Goal: Information Seeking & Learning: Learn about a topic

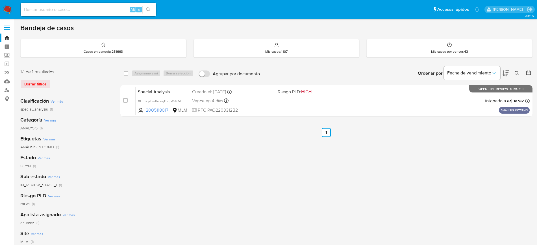
click at [513, 70] on button at bounding box center [517, 73] width 9 height 7
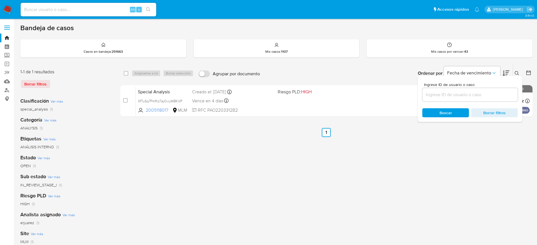
click at [467, 89] on div at bounding box center [469, 95] width 95 height 14
click at [464, 94] on input at bounding box center [469, 94] width 95 height 7
paste input "2383047968"
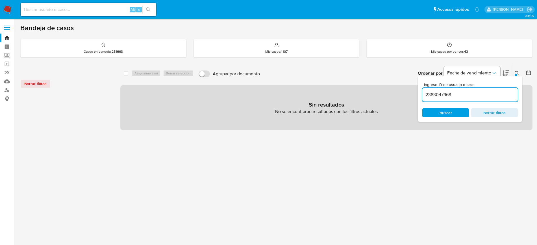
click at [466, 93] on input "2383047968" at bounding box center [469, 94] width 95 height 7
type input "2383047968"
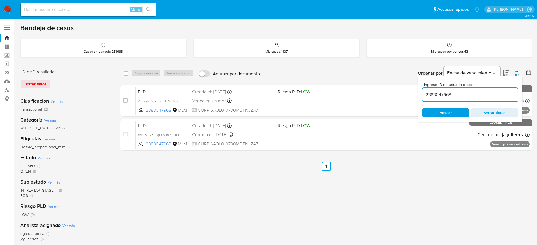
click at [350, 197] on div "select-all-cases-checkbox Asignarme a mí Borrar selección Agrupar por documento…" at bounding box center [326, 188] width 412 height 248
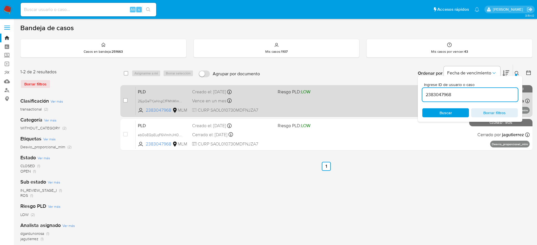
click at [352, 106] on div "PLD 26jpQeTYjsHngCfFMhMlmhqv 2383047968 MLM Riesgo PLD: LOW Creado el: 12/07/20…" at bounding box center [333, 101] width 394 height 29
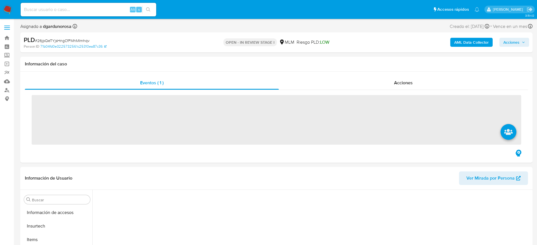
scroll to position [239, 0]
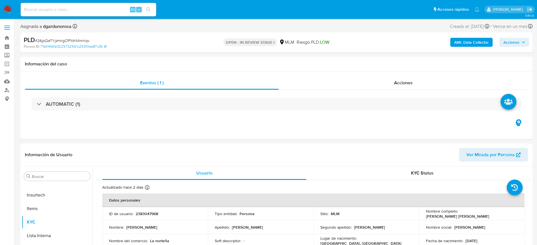
select select "10"
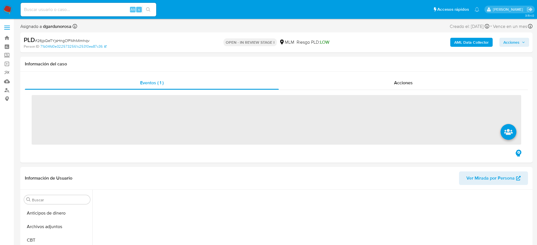
scroll to position [239, 0]
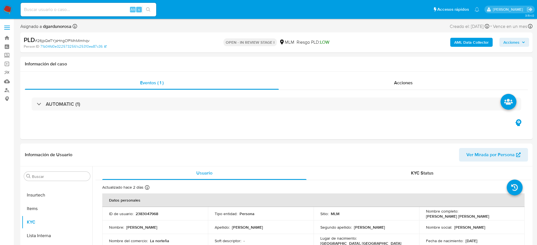
select select "10"
click at [526, 44] on button "Acciones" at bounding box center [514, 42] width 30 height 9
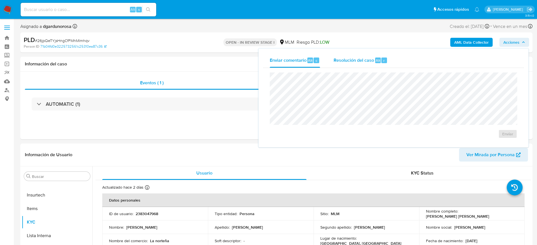
click at [369, 63] on span "Resolución del caso" at bounding box center [353, 60] width 40 height 6
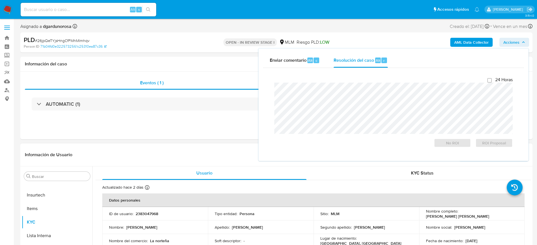
click at [139, 147] on div "Información de Usuario Ver Mirada por Persona" at bounding box center [276, 155] width 512 height 23
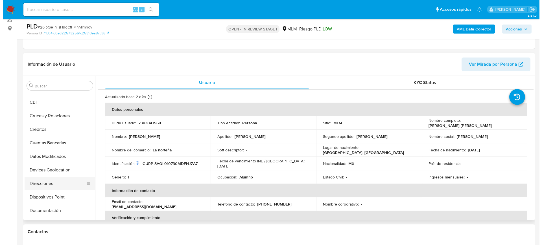
scroll to position [0, 0]
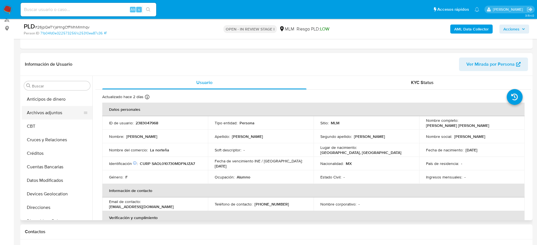
click at [58, 117] on button "Archivos adjuntos" at bounding box center [55, 113] width 66 height 14
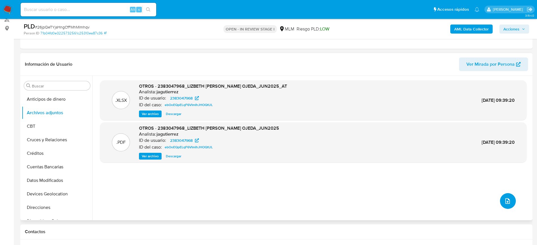
click at [508, 199] on icon "upload-file" at bounding box center [507, 201] width 7 height 7
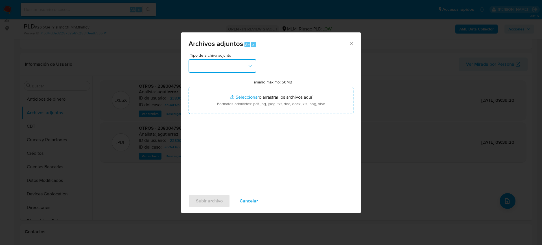
click at [226, 65] on button "button" at bounding box center [223, 66] width 68 height 14
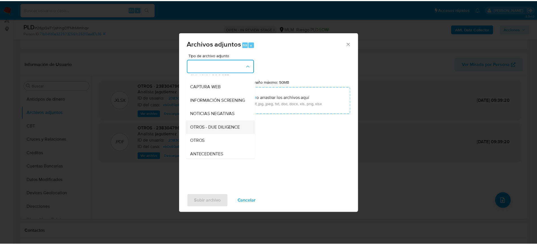
scroll to position [71, 0]
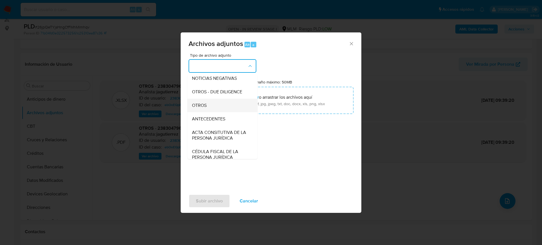
click at [207, 111] on div "OTROS" at bounding box center [221, 106] width 58 height 14
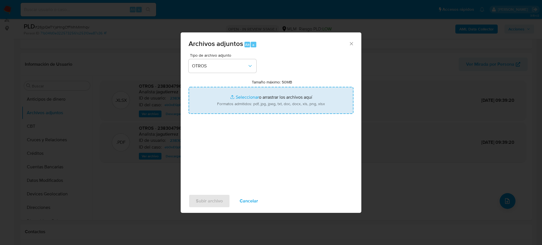
type input "C:\fakepath\2383047968_Lizbeth Sanchez_Julio2025.pdf"
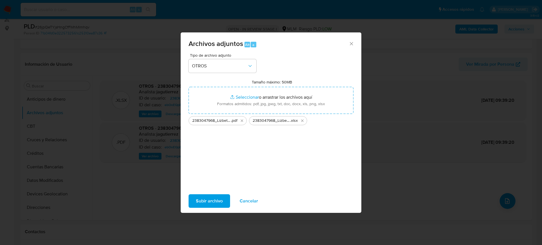
click at [211, 202] on span "Subir archivo" at bounding box center [209, 201] width 27 height 12
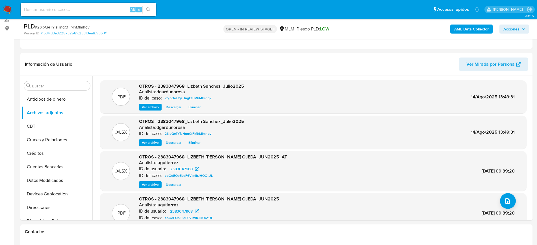
drag, startPoint x: 515, startPoint y: 27, endPoint x: 496, endPoint y: 30, distance: 19.4
click at [515, 27] on span "Acciones" at bounding box center [511, 29] width 16 height 9
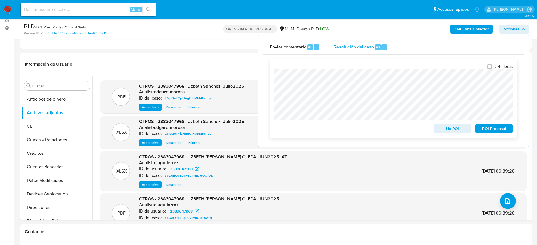
click at [491, 130] on span "ROI Proposal" at bounding box center [493, 129] width 29 height 8
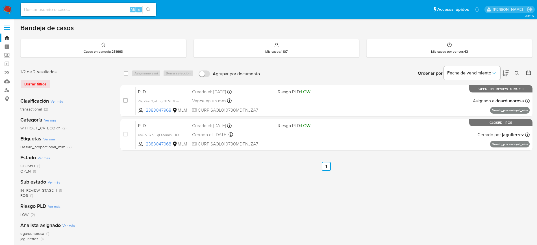
click at [515, 71] on icon at bounding box center [516, 73] width 5 height 5
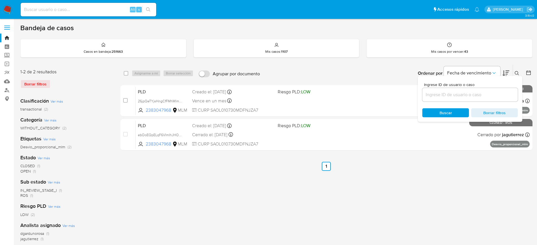
click at [434, 92] on input at bounding box center [469, 94] width 95 height 7
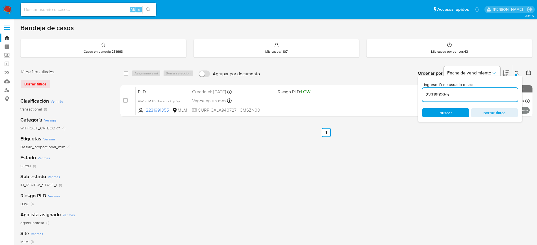
click at [517, 73] on icon at bounding box center [516, 73] width 4 height 4
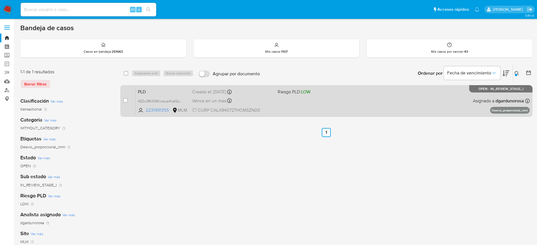
click at [391, 110] on div "PLD 46Zw3MJD6KvcaupiKqKGyRnf 2231991355 MLM Riesgo PLD: LOW Creado el: 12/07/20…" at bounding box center [333, 101] width 394 height 29
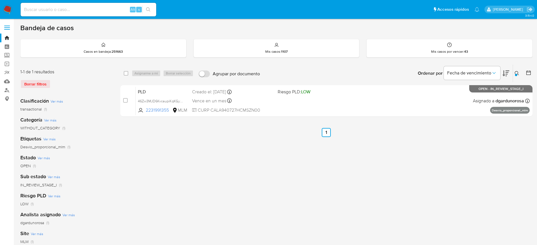
click at [515, 75] on div at bounding box center [516, 75] width 2 height 2
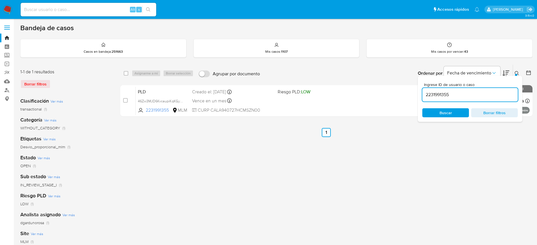
click at [441, 94] on input "2231991355" at bounding box center [469, 94] width 95 height 7
click at [440, 94] on input "2231991355" at bounding box center [469, 94] width 95 height 7
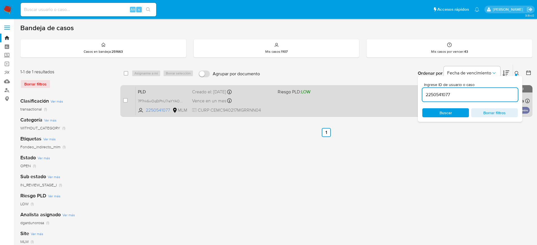
click at [338, 99] on div "PLD 7P7hk6wOqEtPhU7raYYAOmnH 2250541077 MLM Riesgo PLD: LOW Creado el: 12/07/20…" at bounding box center [333, 101] width 394 height 29
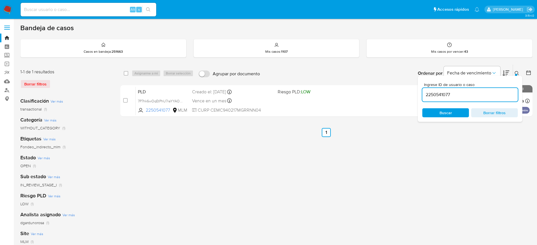
click at [440, 92] on input "2250541077" at bounding box center [469, 94] width 95 height 7
paste input "195665921"
type input "1956659217"
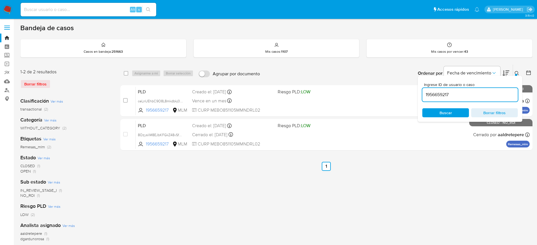
click at [439, 95] on input "1956659217" at bounding box center [469, 94] width 95 height 7
click at [518, 72] on icon at bounding box center [516, 73] width 5 height 5
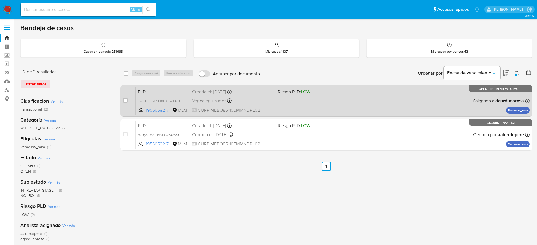
click at [374, 99] on div "PLD ceLnUEhbC9O8L8mkdbkj0a9r 1956659217 MLM Riesgo PLD: LOW Creado el: 12/07/20…" at bounding box center [333, 101] width 394 height 29
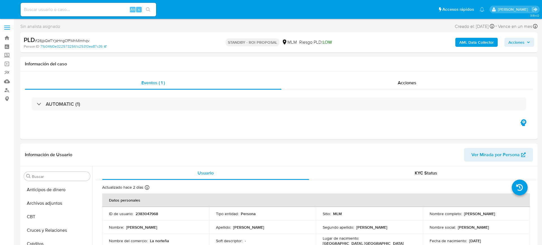
select select "10"
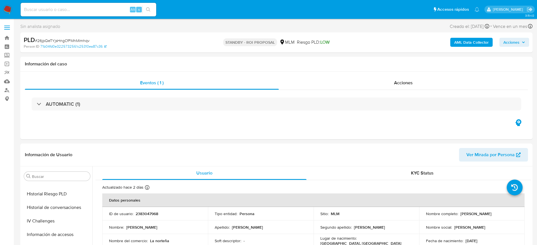
scroll to position [238, 0]
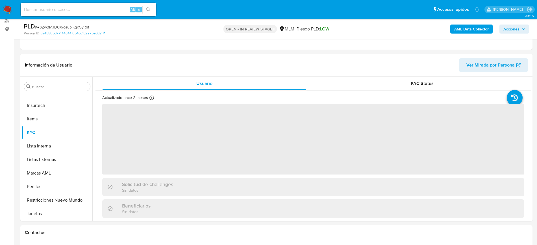
scroll to position [71, 0]
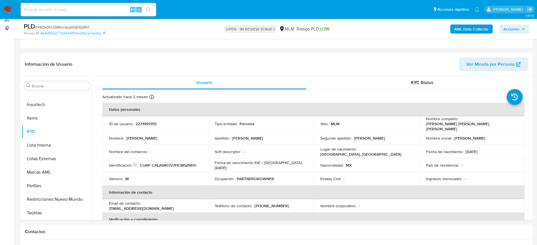
select select "10"
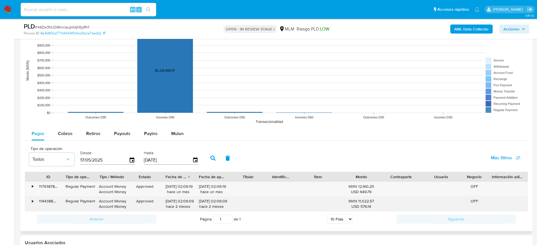
scroll to position [600, 0]
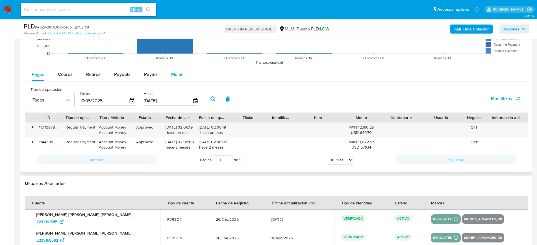
click at [177, 75] on span "Mulan" at bounding box center [177, 74] width 12 height 6
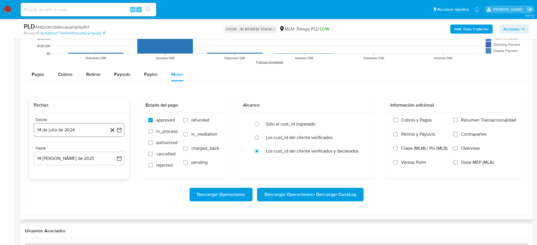
click at [119, 129] on icon "button" at bounding box center [119, 130] width 5 height 5
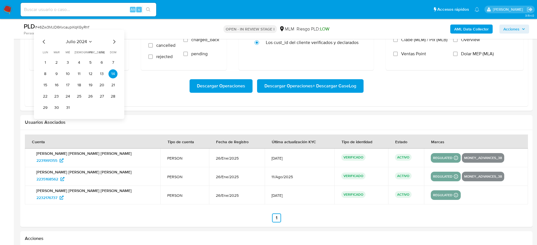
scroll to position [670, 0]
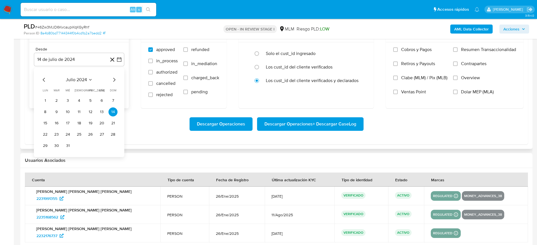
click at [91, 80] on icon "Seleccionar mes y año" at bounding box center [90, 80] width 5 height 5
click at [113, 78] on icon "Año siguiente" at bounding box center [113, 80] width 2 height 4
click at [80, 99] on span "feb" at bounding box center [78, 100] width 7 height 5
click at [113, 113] on button "9" at bounding box center [112, 112] width 9 height 9
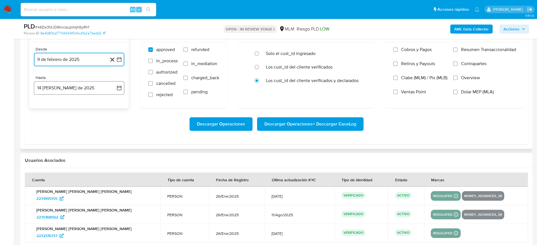
click at [119, 87] on icon "button" at bounding box center [119, 88] width 5 height 5
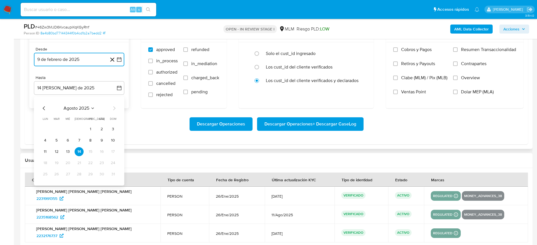
click at [43, 106] on icon "Mes anterior" at bounding box center [44, 108] width 7 height 7
drag, startPoint x: 78, startPoint y: 172, endPoint x: 107, endPoint y: 165, distance: 30.1
click at [78, 172] on button "31" at bounding box center [79, 174] width 9 height 9
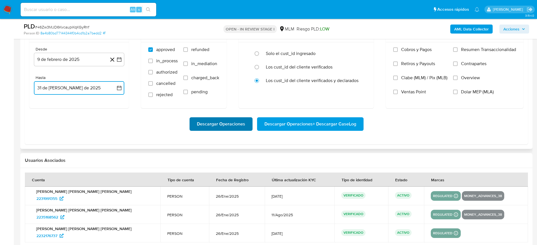
click at [226, 122] on span "Descargar Operaciones" at bounding box center [221, 124] width 48 height 12
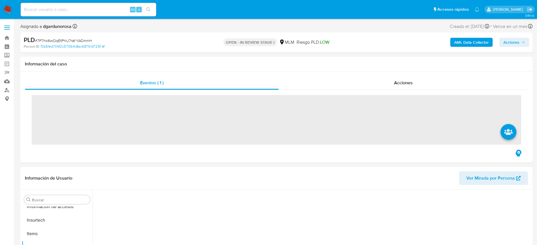
scroll to position [239, 0]
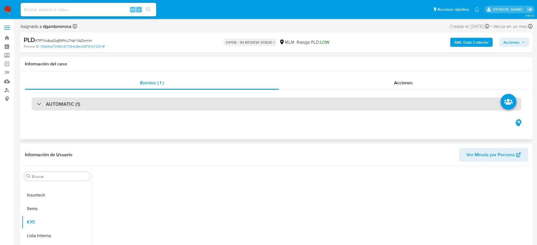
click at [160, 107] on div "AUTOMATIC (1)" at bounding box center [276, 104] width 489 height 13
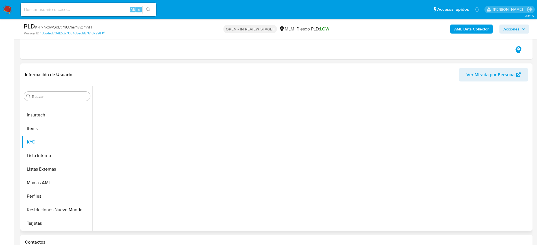
select select "10"
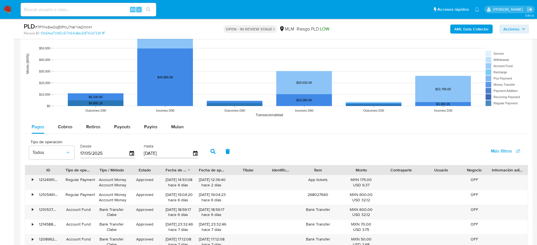
scroll to position [383, 0]
click at [183, 120] on button "Mulan" at bounding box center [177, 127] width 26 height 14
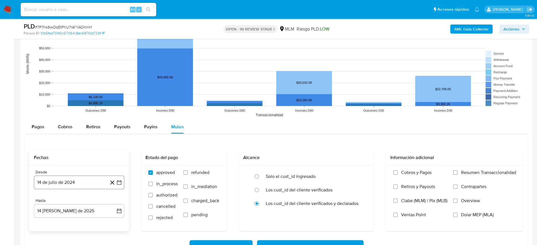
scroll to position [345, 0]
click at [119, 179] on button "14 de julio de 2024" at bounding box center [79, 183] width 90 height 14
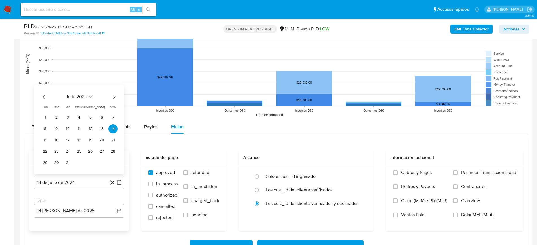
click at [89, 96] on icon "Seleccionar mes y año" at bounding box center [90, 97] width 5 height 5
click at [112, 90] on icon "Año siguiente" at bounding box center [113, 90] width 7 height 7
click at [100, 110] on span "mar" at bounding box center [102, 111] width 7 height 5
click at [102, 107] on button "1" at bounding box center [101, 106] width 9 height 9
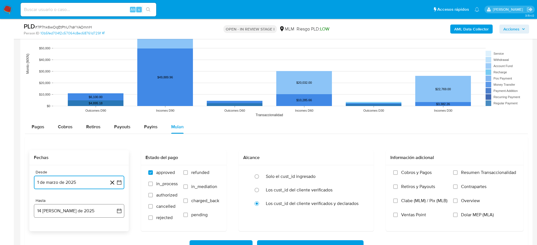
click at [119, 213] on icon "button" at bounding box center [119, 211] width 5 height 5
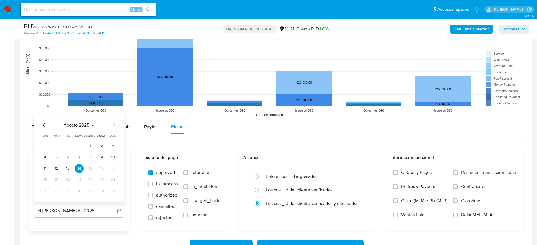
click at [43, 124] on icon "Mes anterior" at bounding box center [44, 125] width 2 height 4
click at [80, 193] on button "31" at bounding box center [79, 191] width 9 height 9
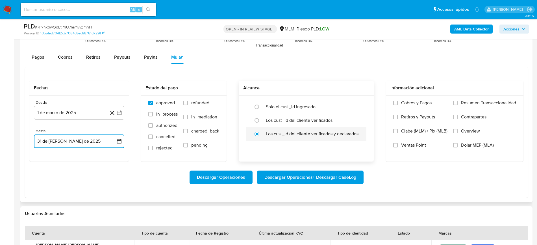
scroll to position [706, 0]
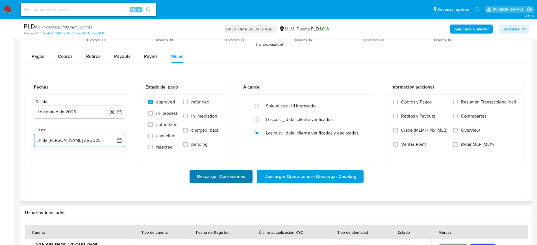
click at [242, 180] on span "Descargar Operaciones" at bounding box center [221, 177] width 48 height 12
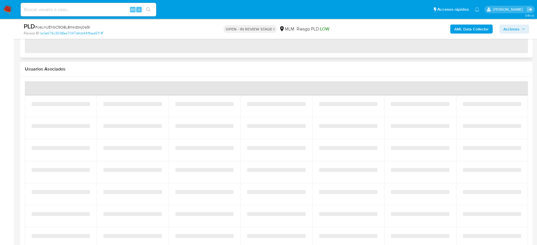
scroll to position [670, 0]
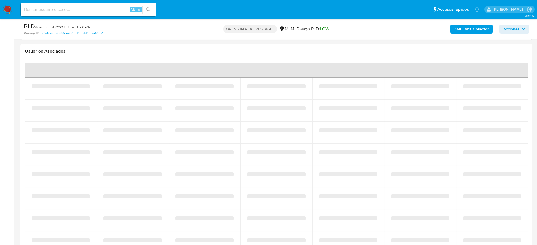
select select "10"
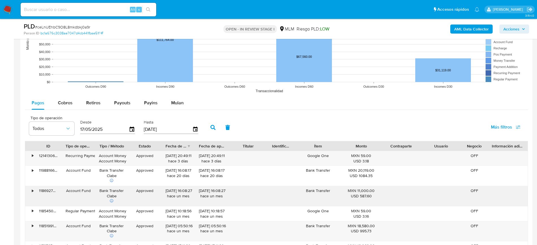
scroll to position [544, 0]
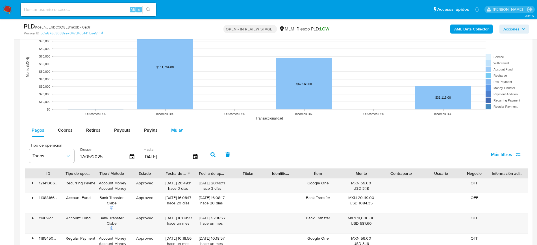
click at [174, 132] on span "Mulan" at bounding box center [177, 130] width 12 height 6
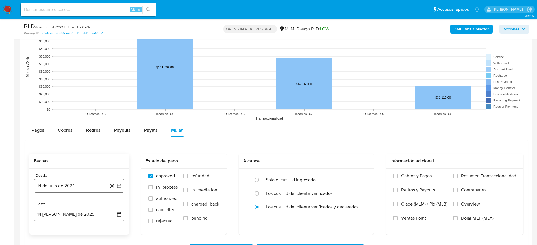
click at [121, 186] on icon "button" at bounding box center [119, 186] width 6 height 6
click at [89, 102] on icon "Seleccionar mes y año" at bounding box center [90, 100] width 5 height 5
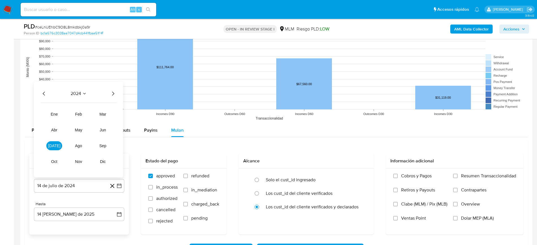
click at [111, 93] on icon "Año siguiente" at bounding box center [113, 93] width 7 height 7
click at [103, 113] on span "mar" at bounding box center [102, 114] width 7 height 5
click at [101, 111] on button "1" at bounding box center [101, 109] width 9 height 9
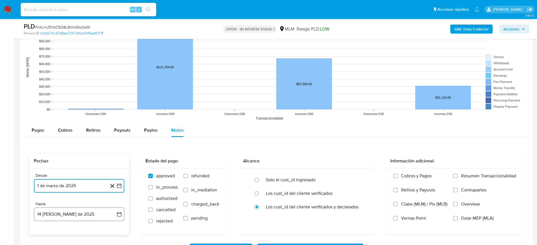
click at [122, 211] on button "14 de agosto de 2025" at bounding box center [79, 215] width 90 height 14
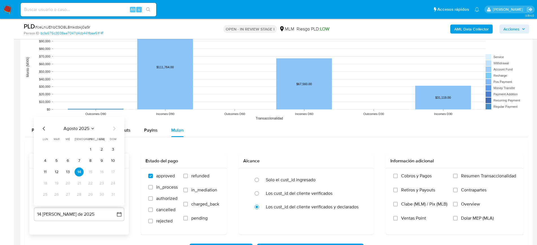
click at [44, 130] on icon "Mes anterior" at bounding box center [44, 129] width 2 height 4
click at [79, 196] on button "31" at bounding box center [79, 194] width 9 height 9
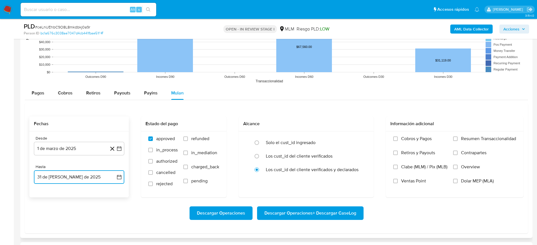
scroll to position [615, 0]
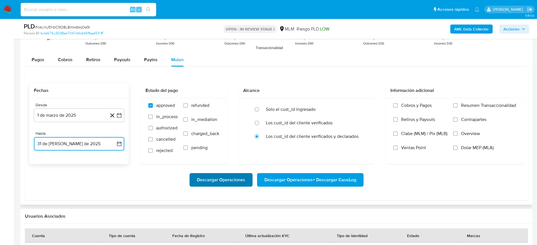
click at [231, 182] on span "Descargar Operaciones" at bounding box center [221, 180] width 48 height 12
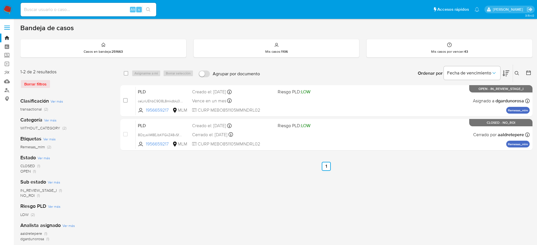
click at [517, 73] on icon at bounding box center [516, 73] width 5 height 5
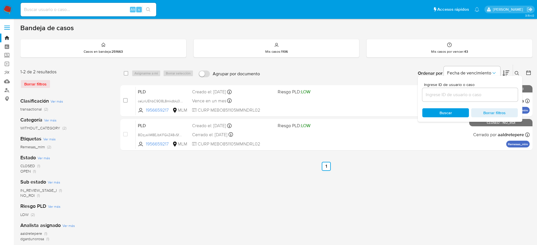
click at [482, 96] on input at bounding box center [469, 94] width 95 height 7
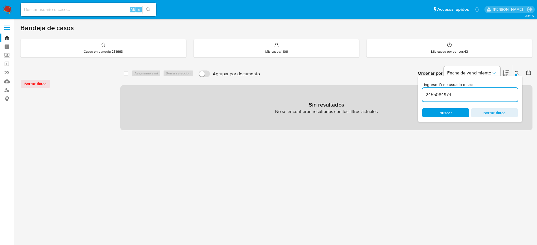
click at [477, 95] on input "2455084974" at bounding box center [469, 94] width 95 height 7
type input "2455084974"
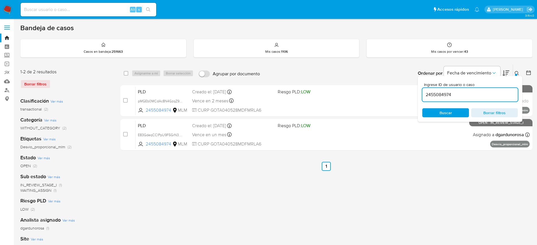
click at [515, 74] on icon at bounding box center [516, 73] width 5 height 5
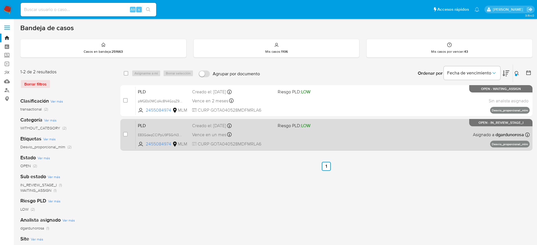
click at [384, 132] on div "PLD E83GdeqCClPpU9F5GrN3YKY5 2455084974 MLM Riesgo PLD: LOW Creado el: [DATE] C…" at bounding box center [333, 135] width 394 height 29
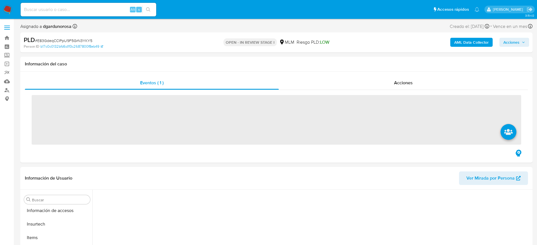
scroll to position [239, 0]
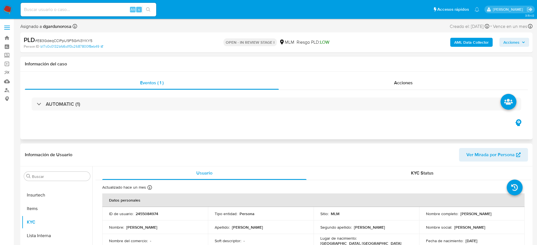
select select "10"
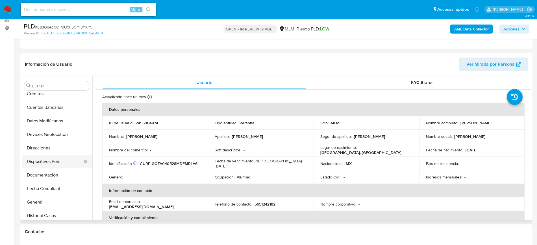
scroll to position [71, 0]
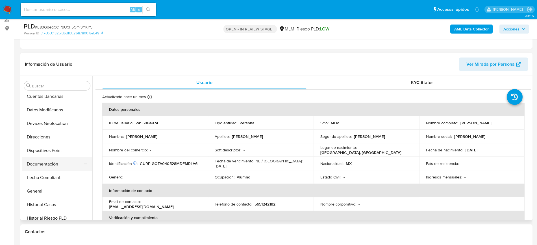
click at [58, 165] on button "Documentación" at bounding box center [55, 165] width 66 height 14
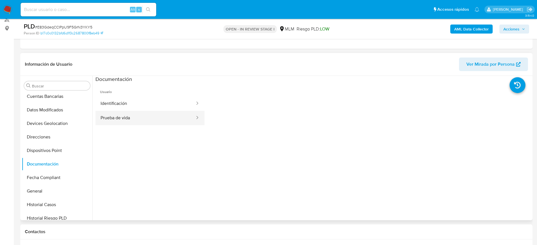
click at [148, 123] on button "Prueba de vida" at bounding box center [145, 118] width 100 height 14
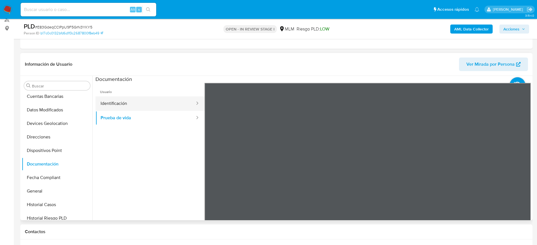
click at [139, 99] on button "Identificación" at bounding box center [145, 104] width 100 height 14
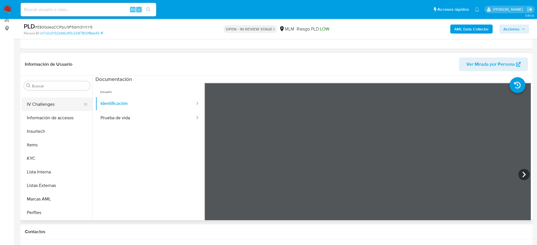
scroll to position [239, 0]
click at [39, 133] on button "KYC" at bounding box center [55, 132] width 66 height 14
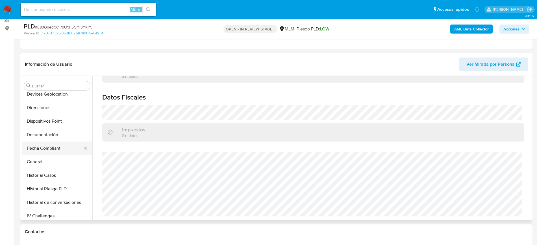
scroll to position [97, 0]
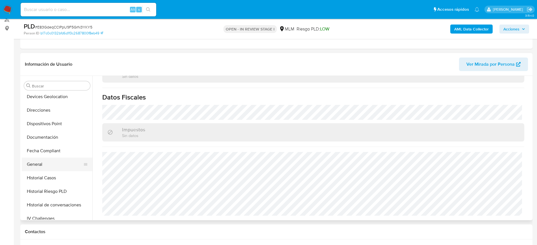
click at [42, 163] on button "General" at bounding box center [55, 165] width 66 height 14
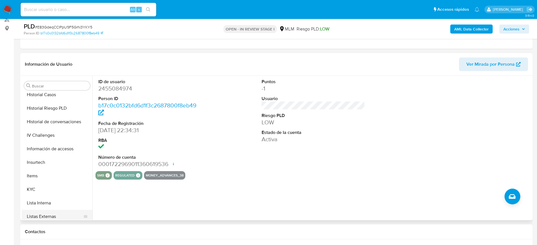
scroll to position [239, 0]
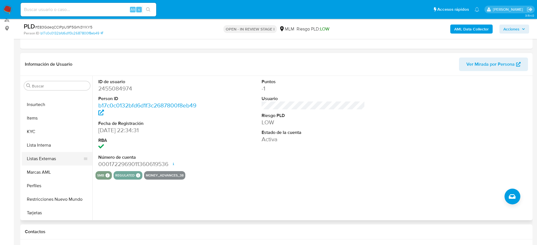
click at [49, 160] on button "Listas Externas" at bounding box center [55, 159] width 66 height 14
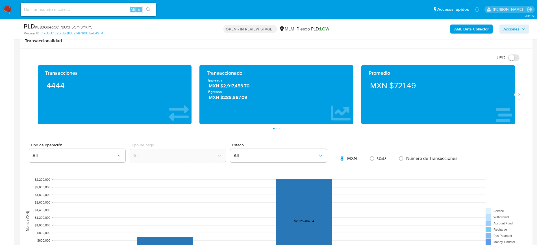
scroll to position [353, 0]
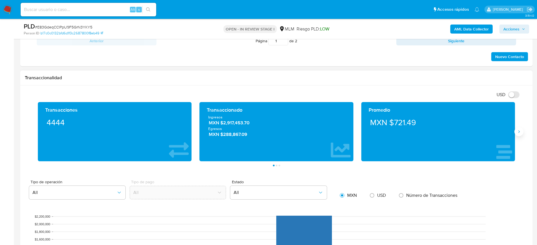
click at [519, 132] on icon "Siguiente" at bounding box center [518, 132] width 5 height 5
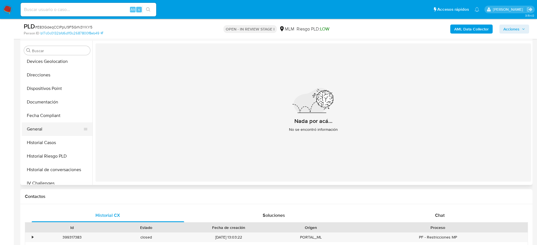
scroll to position [62, 0]
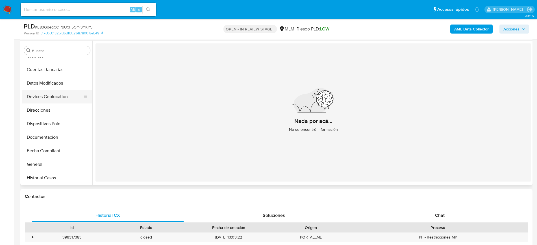
click at [56, 97] on button "Devices Geolocation" at bounding box center [55, 97] width 66 height 14
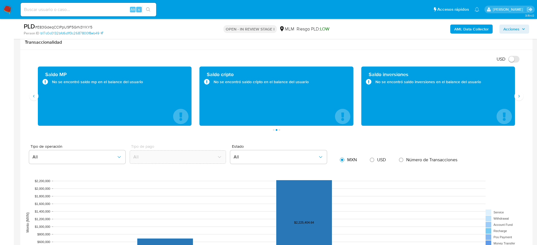
scroll to position [388, 0]
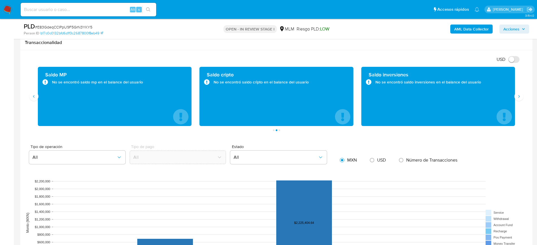
drag, startPoint x: 54, startPoint y: 82, endPoint x: 117, endPoint y: 84, distance: 63.0
click at [117, 84] on div "No se encontró saldo mp en el balance del usuario" at bounding box center [114, 82] width 145 height 6
drag, startPoint x: 151, startPoint y: 81, endPoint x: 143, endPoint y: 89, distance: 11.2
click at [143, 89] on div "Saldo MP No se encontró saldo mp en el balance del usuario" at bounding box center [114, 96] width 145 height 50
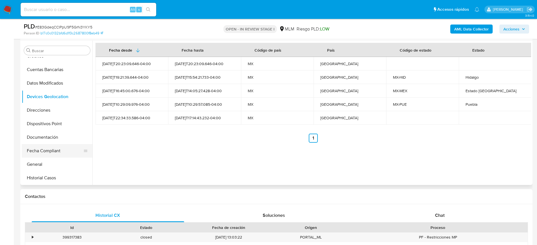
scroll to position [97, 0]
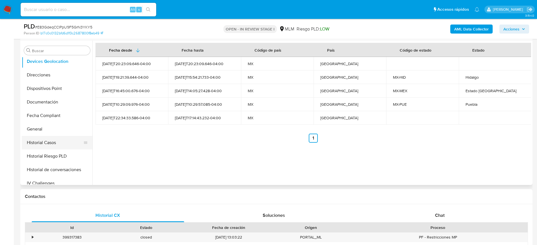
click at [65, 147] on button "Historial Casos" at bounding box center [55, 143] width 66 height 14
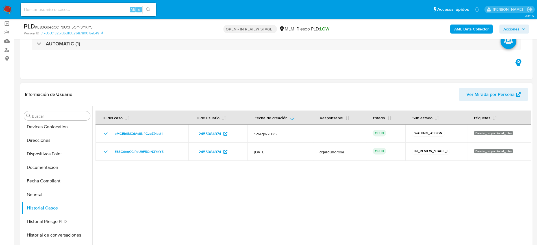
scroll to position [0, 0]
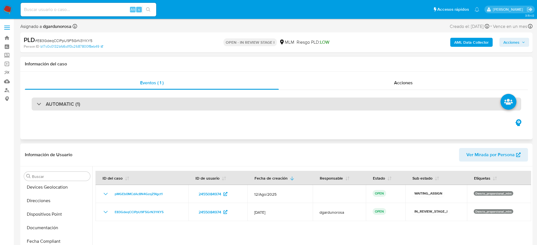
click at [62, 106] on h3 "AUTOMATIC (1)" at bounding box center [63, 104] width 34 height 6
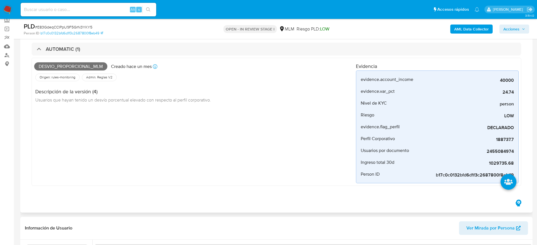
scroll to position [35, 0]
click at [503, 162] on span "1029735.68" at bounding box center [471, 163] width 85 height 6
copy span "1029735.68"
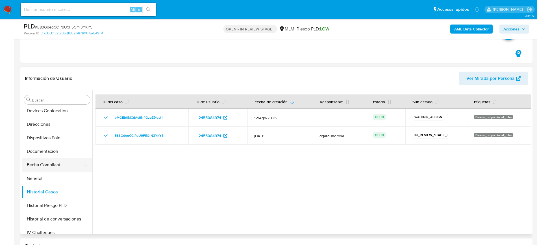
scroll to position [212, 0]
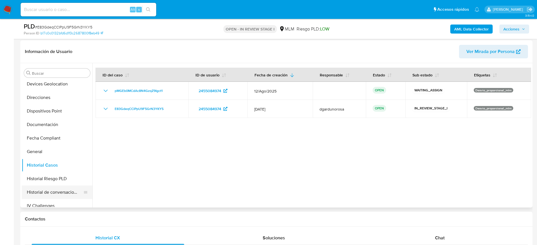
drag, startPoint x: 55, startPoint y: 189, endPoint x: 63, endPoint y: 193, distance: 9.0
click at [55, 189] on button "Historial de conversaciones" at bounding box center [55, 193] width 66 height 14
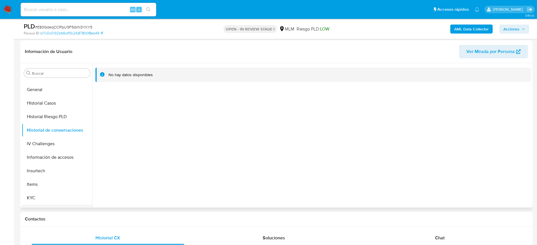
scroll to position [203, 0]
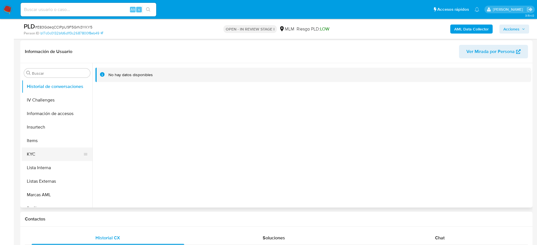
click at [40, 153] on button "KYC" at bounding box center [55, 155] width 66 height 14
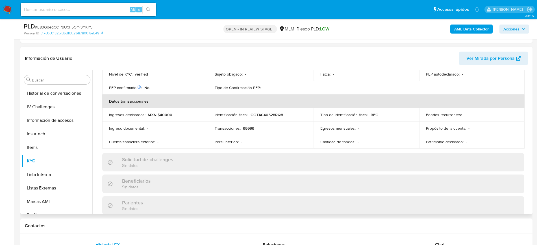
scroll to position [102, 0]
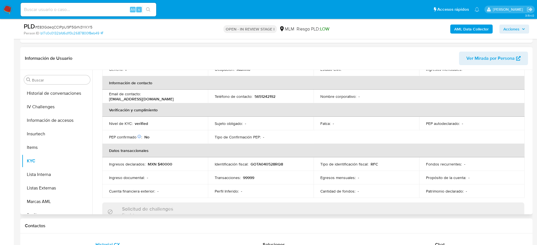
click at [264, 96] on p "5651242192" at bounding box center [264, 96] width 21 height 5
copy p "5651242192"
